Goal: Information Seeking & Learning: Find specific page/section

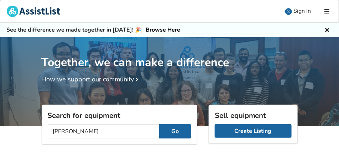
type input "[PERSON_NAME]"
click at [175, 133] on button "Go" at bounding box center [175, 132] width 32 height 14
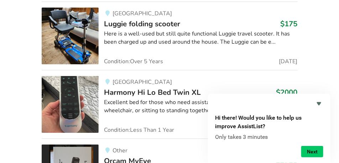
scroll to position [1246, 0]
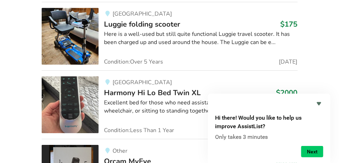
click at [84, 100] on img at bounding box center [70, 105] width 57 height 57
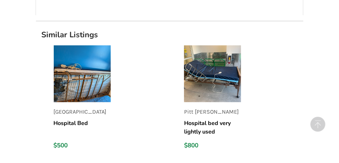
scroll to position [855, 0]
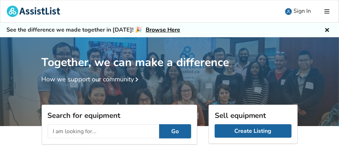
click at [73, 133] on input "text" at bounding box center [103, 132] width 111 height 14
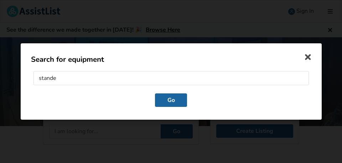
type input "[PERSON_NAME]"
click button "Go" at bounding box center [171, 101] width 32 height 14
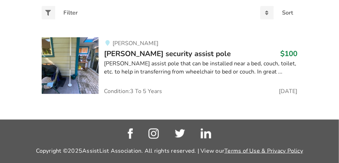
scroll to position [178, 0]
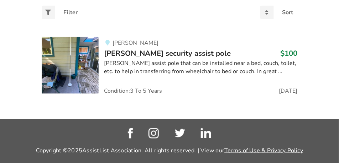
click at [164, 52] on span "[PERSON_NAME] security assist pole" at bounding box center [167, 53] width 127 height 10
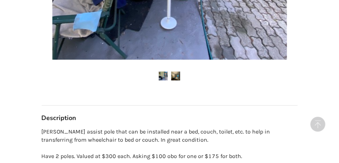
scroll to position [320, 0]
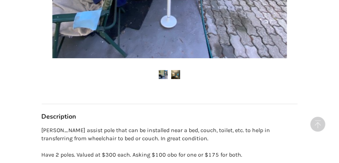
click at [178, 70] on img at bounding box center [175, 74] width 9 height 9
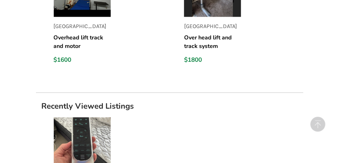
scroll to position [961, 0]
